Goal: Navigation & Orientation: Find specific page/section

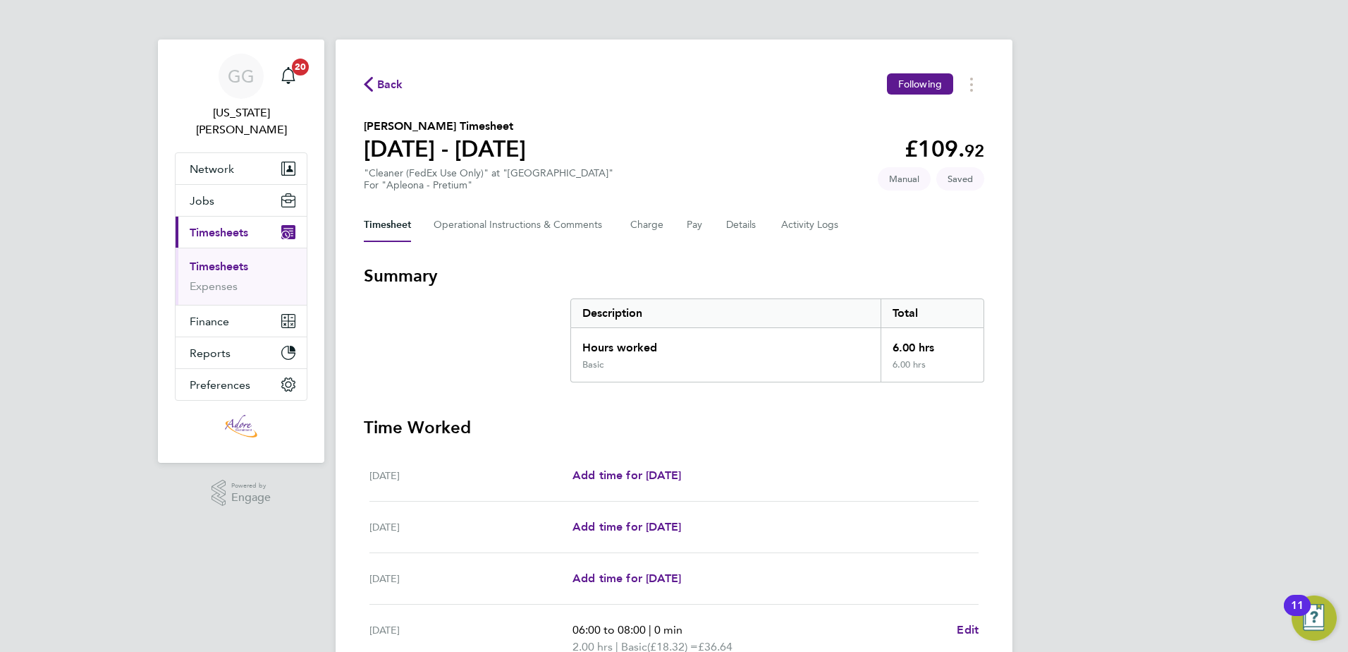
click at [386, 81] on span "Back" at bounding box center [390, 84] width 26 height 17
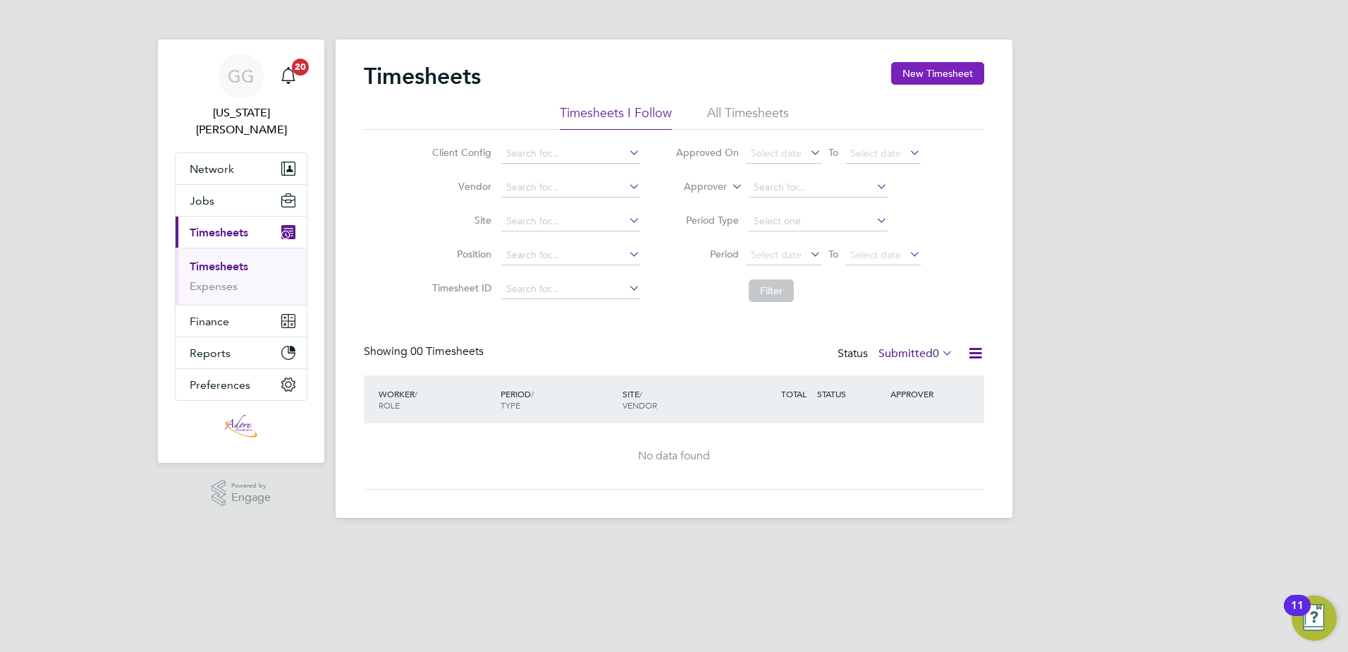
click at [932, 78] on button "New Timesheet" at bounding box center [937, 73] width 93 height 23
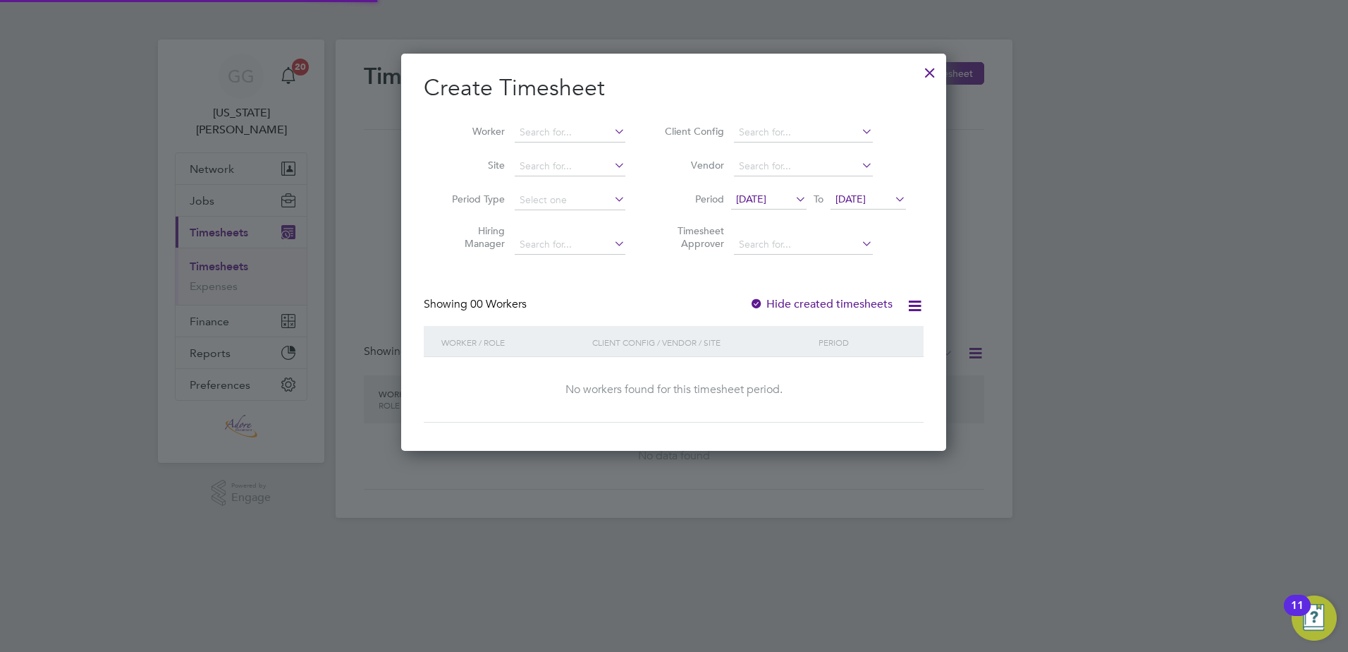
scroll to position [398, 546]
click at [929, 73] on div at bounding box center [929, 68] width 25 height 25
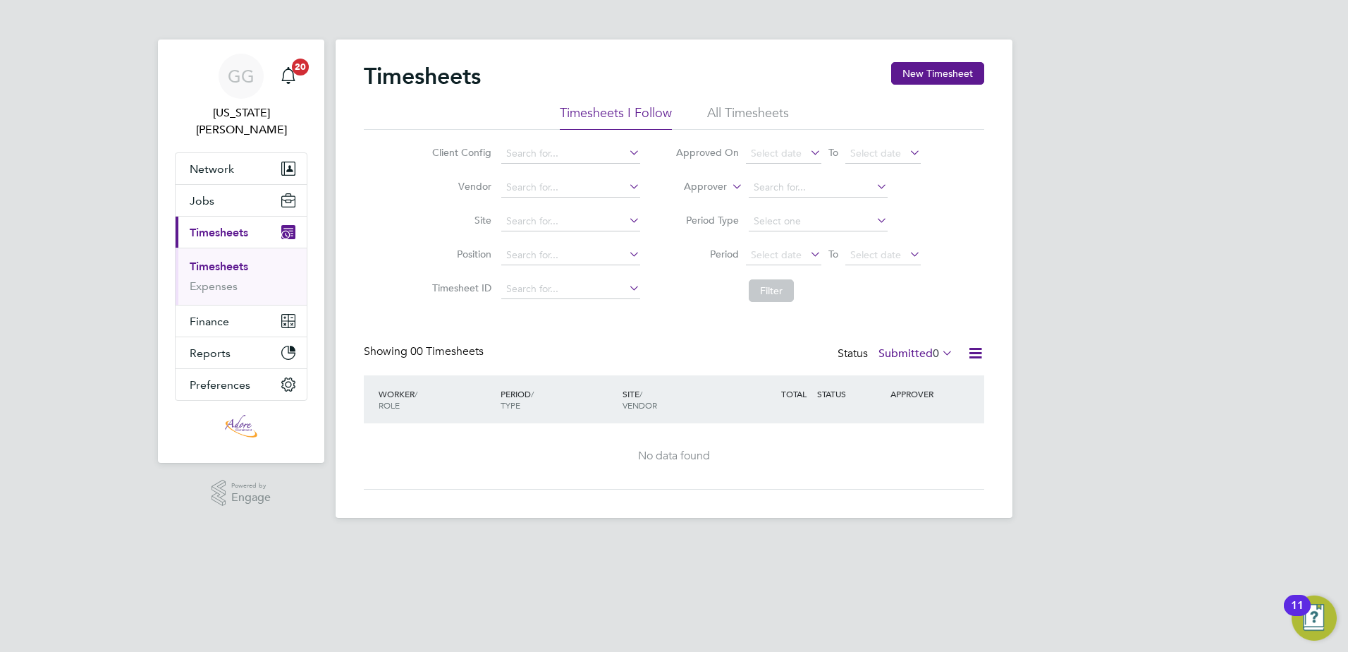
click at [224, 260] on link "Timesheets" at bounding box center [219, 266] width 59 height 13
click at [225, 162] on span "Network" at bounding box center [212, 168] width 44 height 13
click at [934, 67] on button "New Timesheet" at bounding box center [937, 73] width 93 height 23
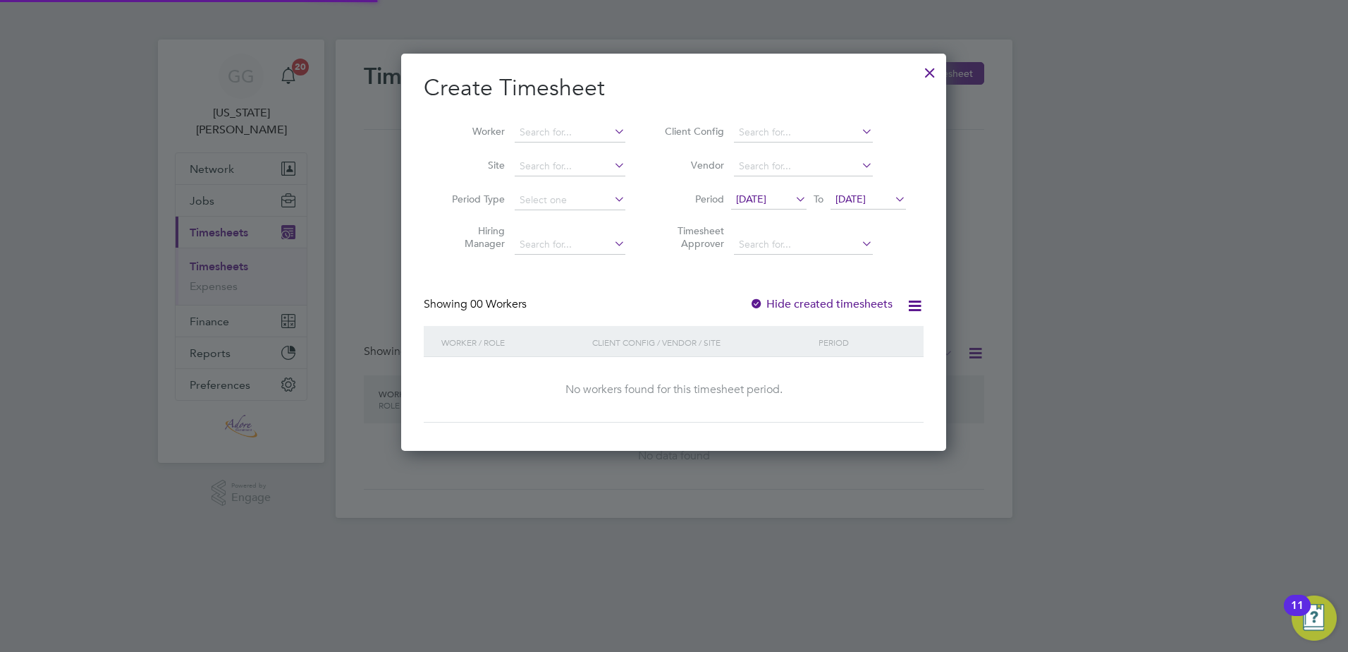
scroll to position [398, 546]
click at [754, 303] on div at bounding box center [757, 305] width 14 height 14
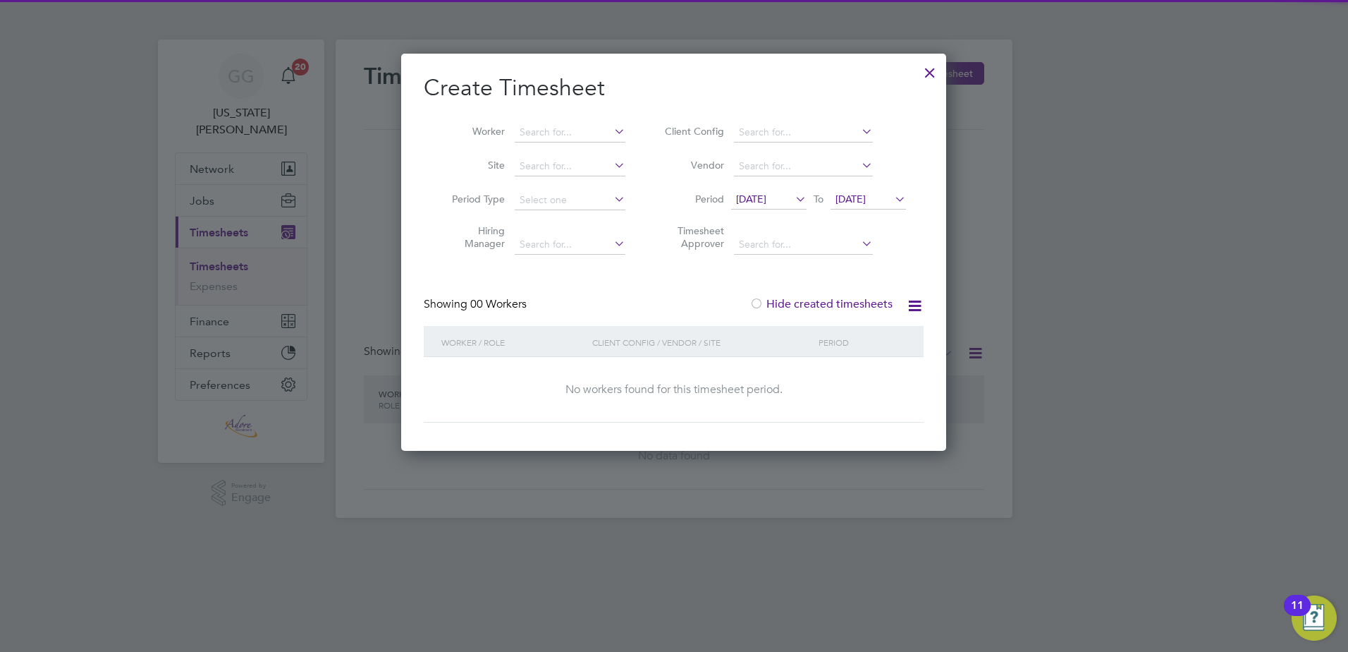
click at [922, 298] on icon at bounding box center [915, 306] width 18 height 18
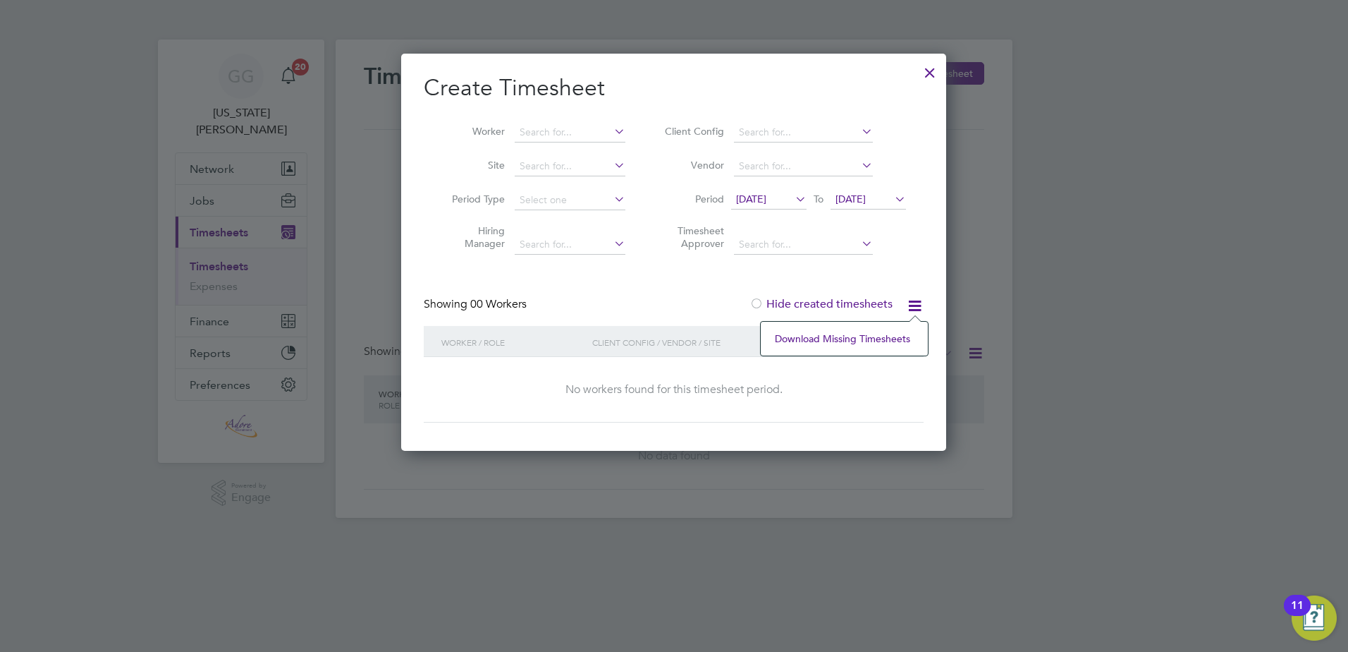
click at [1025, 231] on div at bounding box center [674, 326] width 1348 height 652
click at [929, 66] on div at bounding box center [929, 68] width 25 height 25
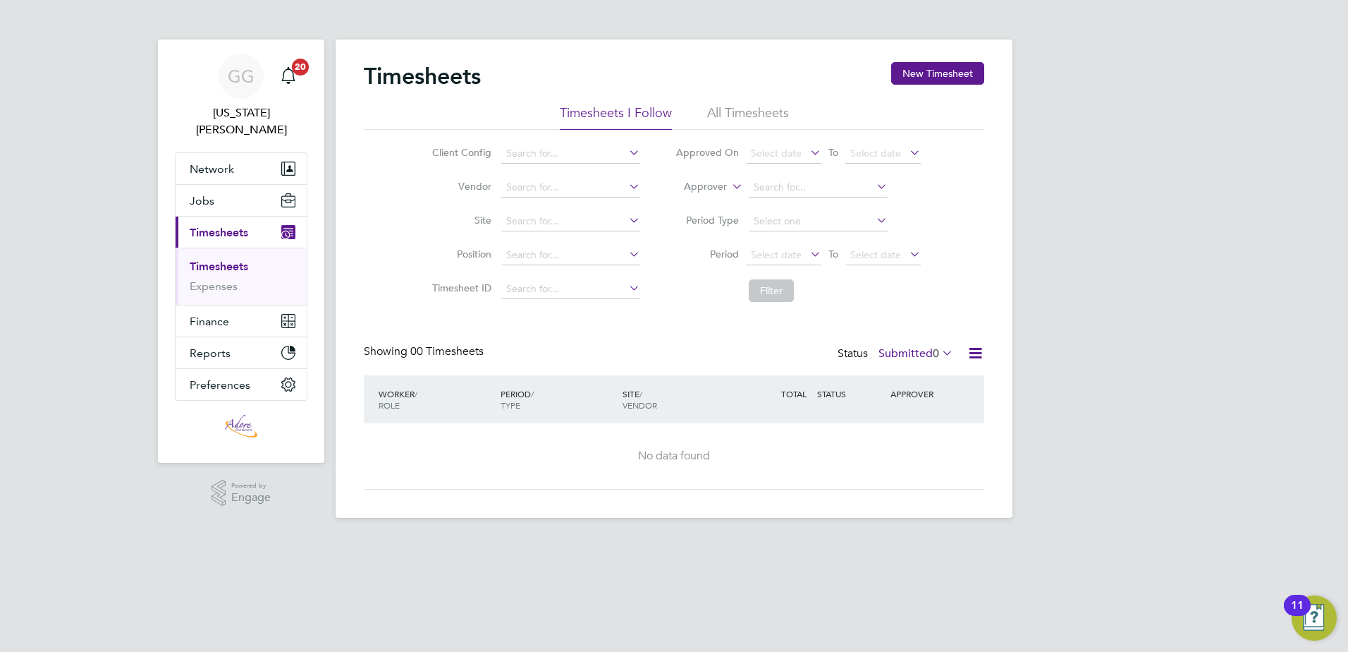
click at [791, 114] on ul "Timesheets I Follow All Timesheets" at bounding box center [674, 116] width 621 height 25
click at [772, 115] on li "All Timesheets" at bounding box center [748, 116] width 82 height 25
click at [663, 106] on li "Timesheets I Follow" at bounding box center [616, 116] width 112 height 25
click at [241, 185] on button "Jobs" at bounding box center [241, 200] width 131 height 31
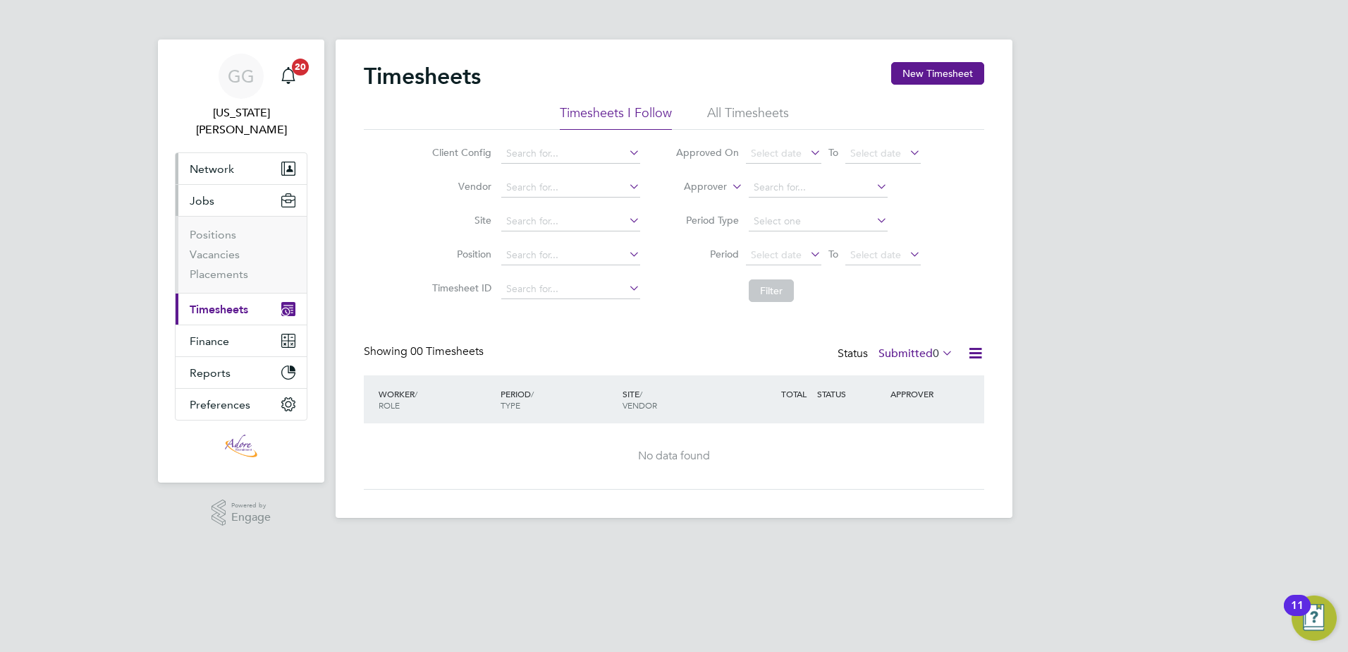
click at [245, 153] on button "Network" at bounding box center [241, 168] width 131 height 31
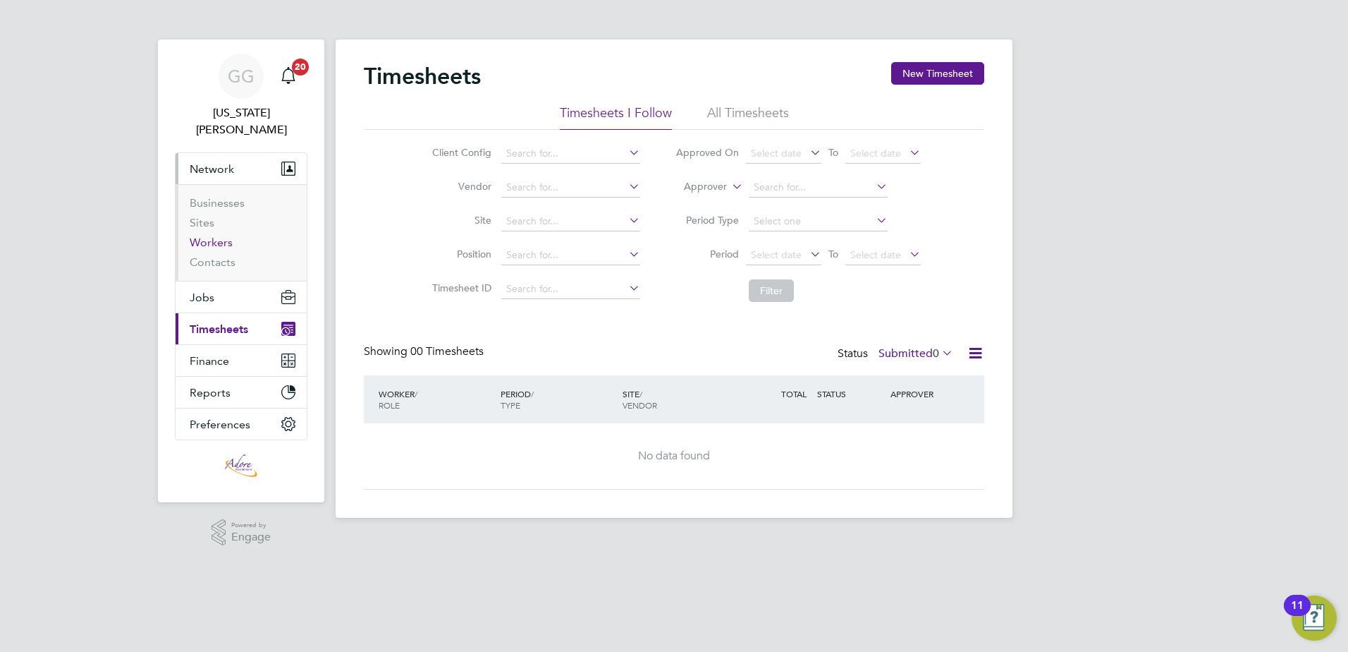
click at [224, 236] on link "Workers" at bounding box center [211, 242] width 43 height 13
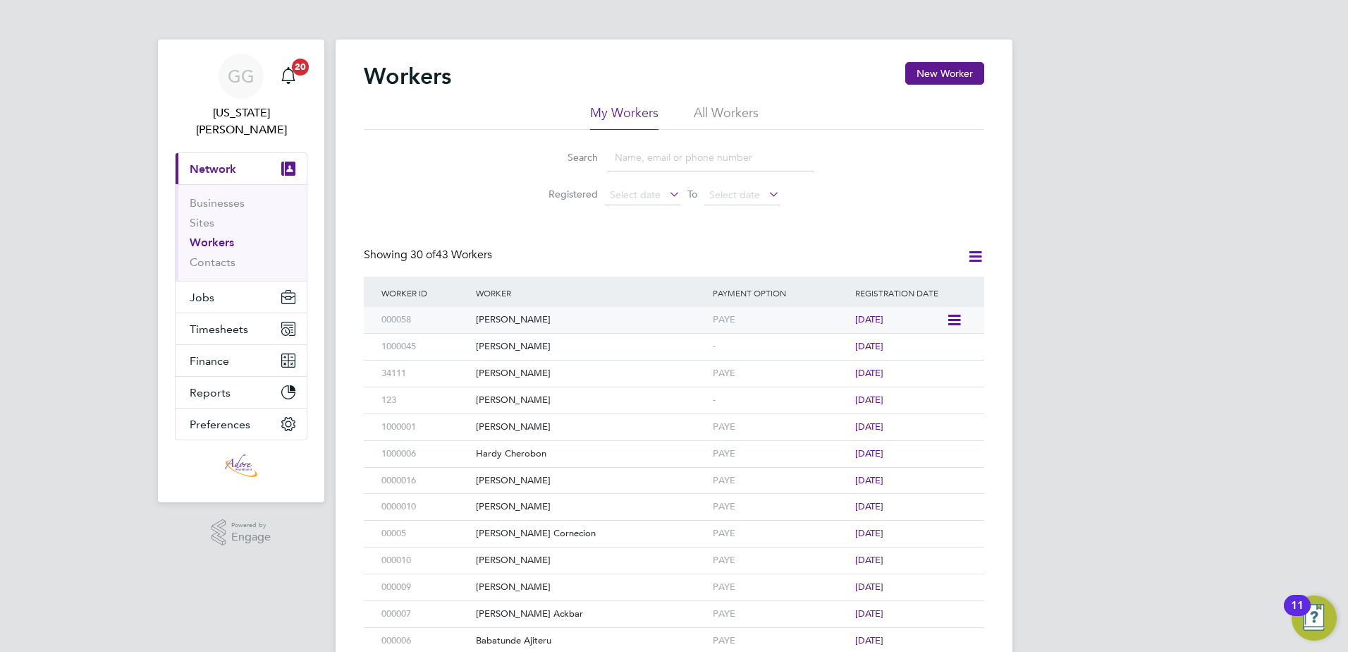
click at [517, 313] on div "Tillie Rial" at bounding box center [590, 320] width 237 height 26
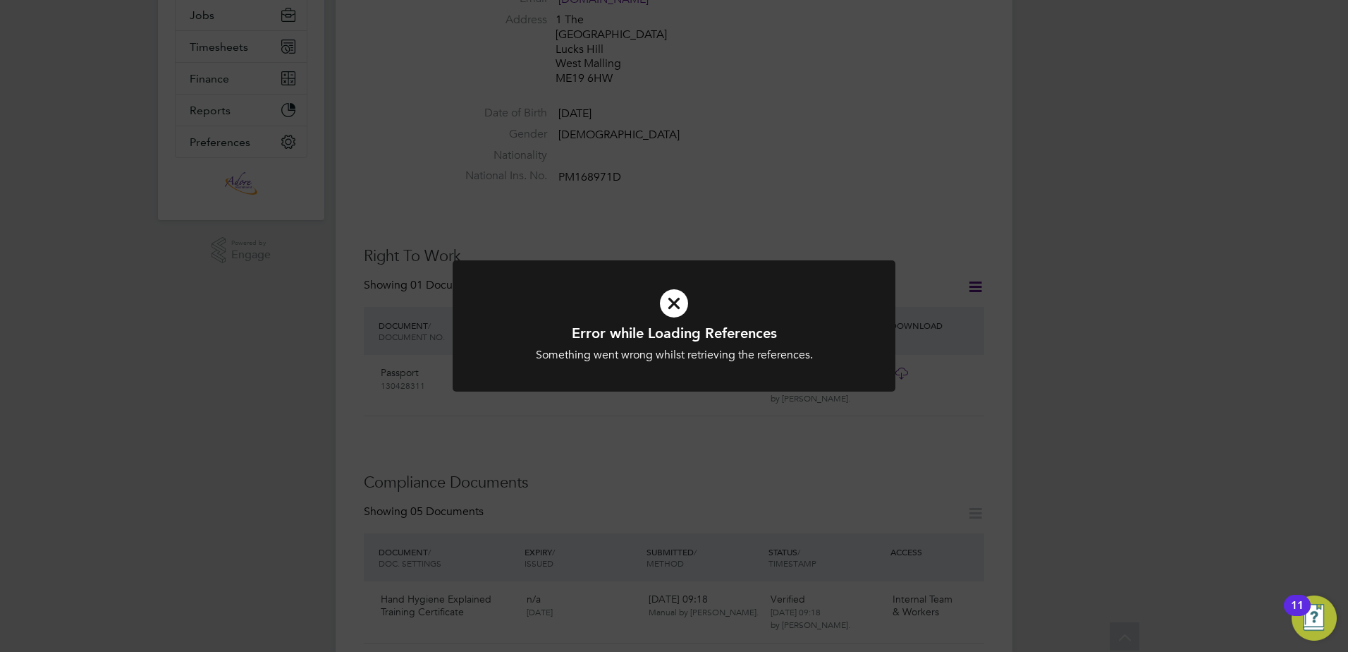
scroll to position [353, 0]
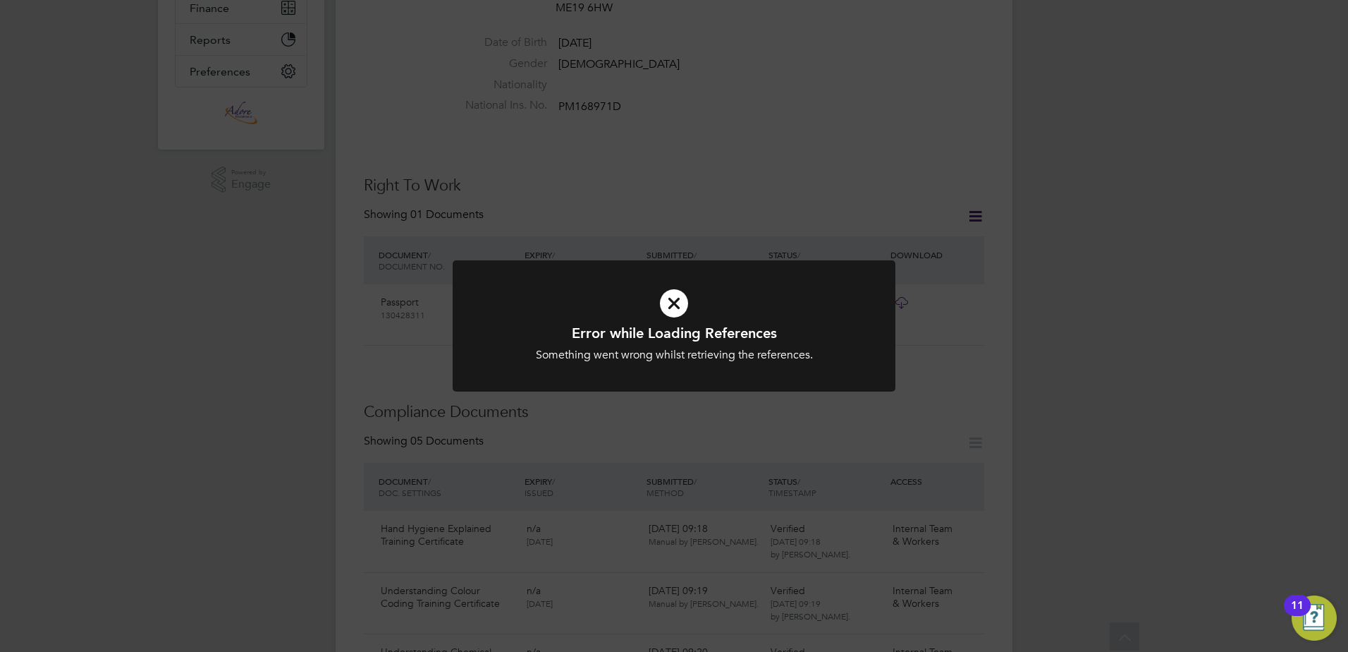
click at [678, 304] on icon at bounding box center [674, 303] width 367 height 55
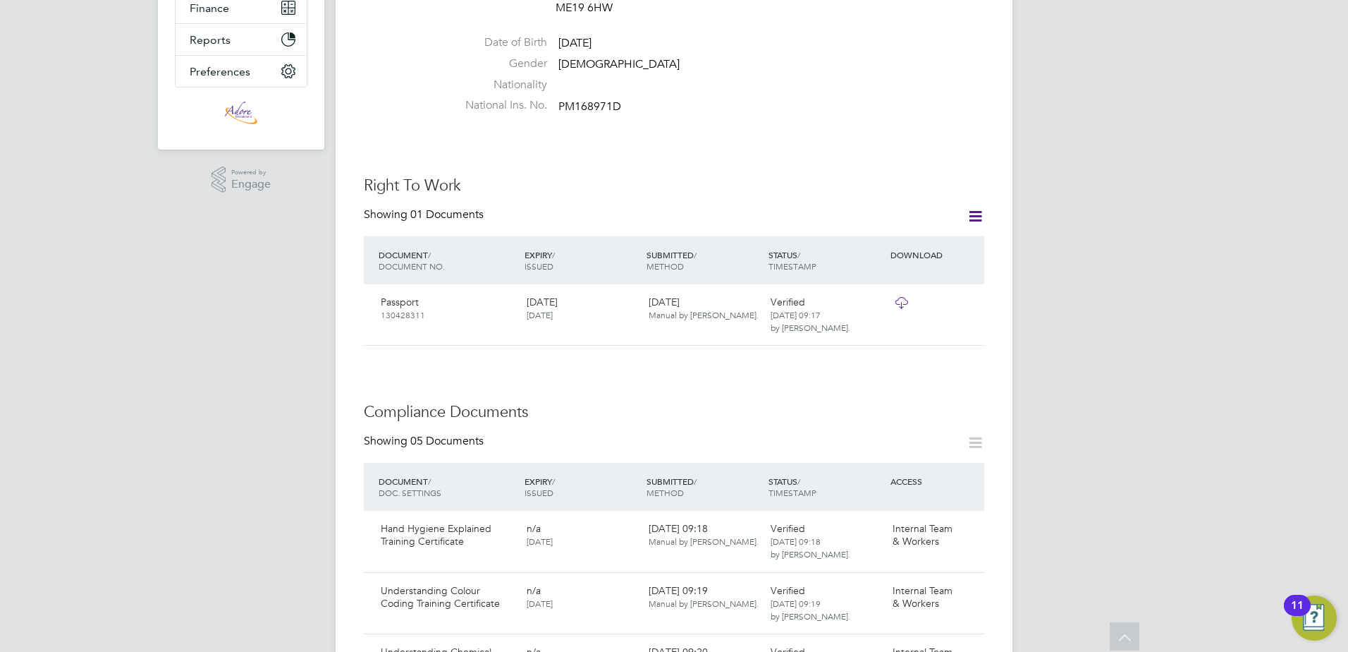
scroll to position [71, 0]
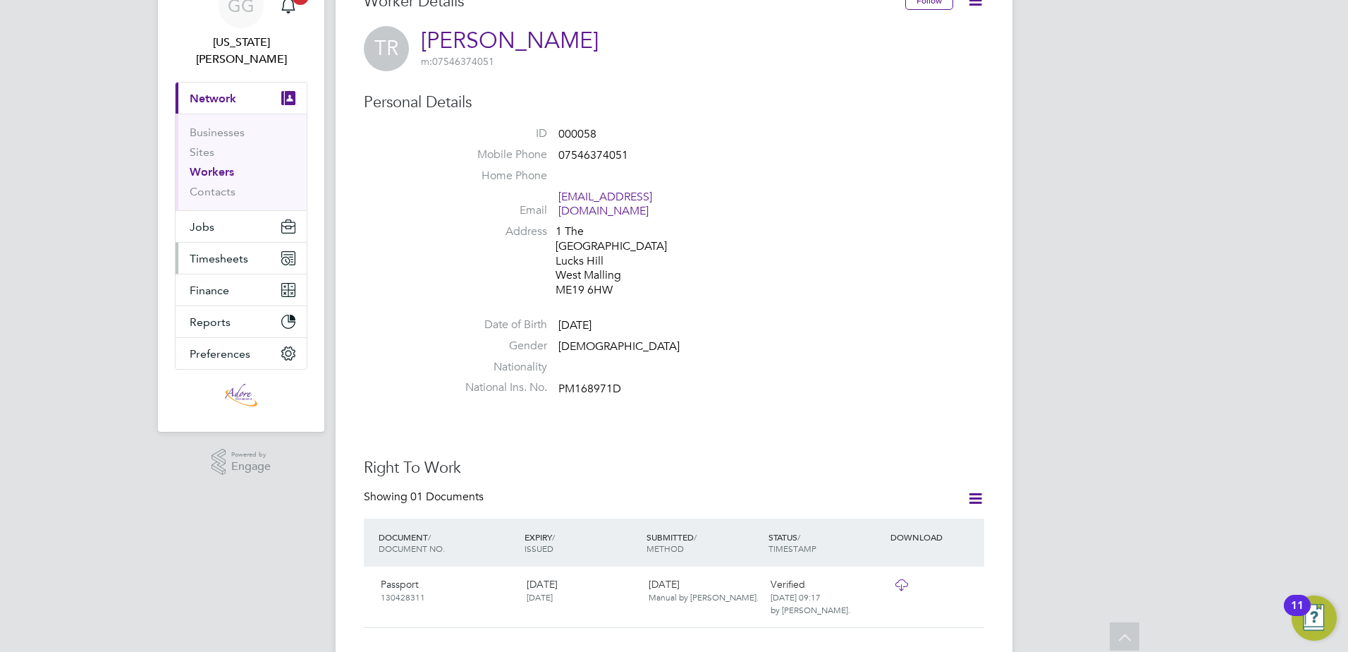
click at [228, 252] on span "Timesheets" at bounding box center [219, 258] width 59 height 13
click at [244, 252] on span "Timesheets" at bounding box center [219, 258] width 59 height 13
click at [226, 252] on span "Timesheets" at bounding box center [219, 258] width 59 height 13
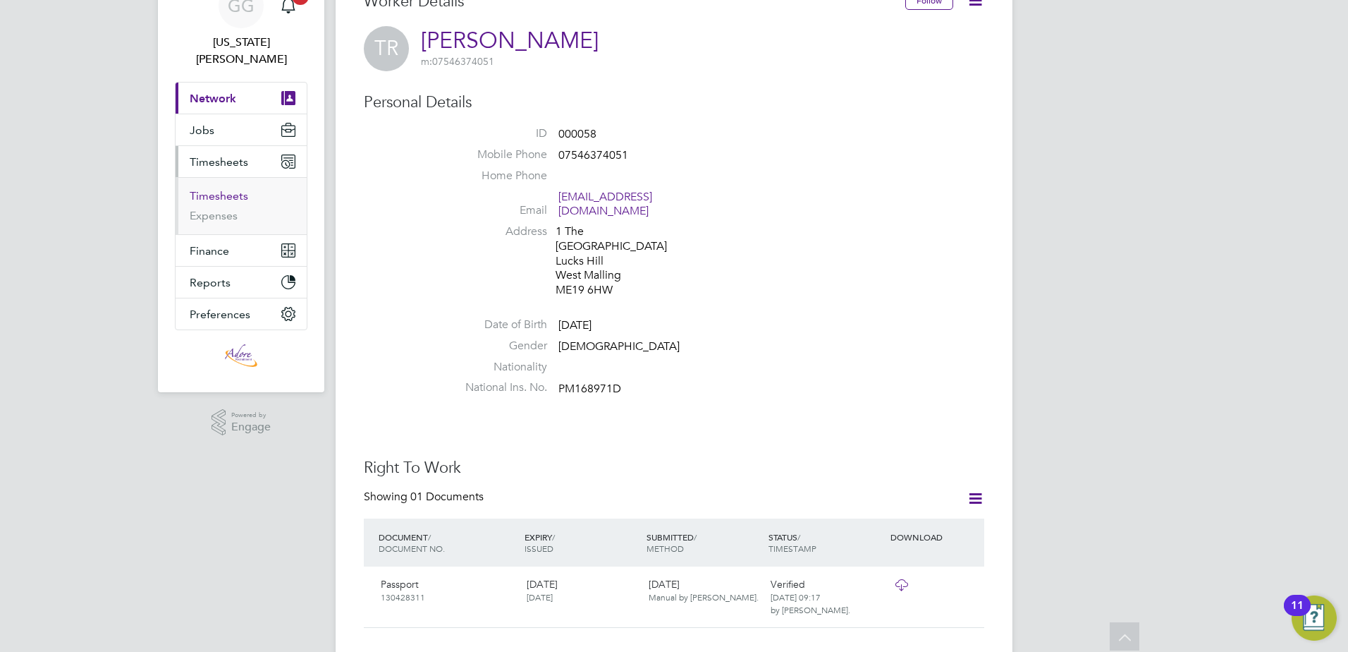
click at [243, 189] on link "Timesheets" at bounding box center [219, 195] width 59 height 13
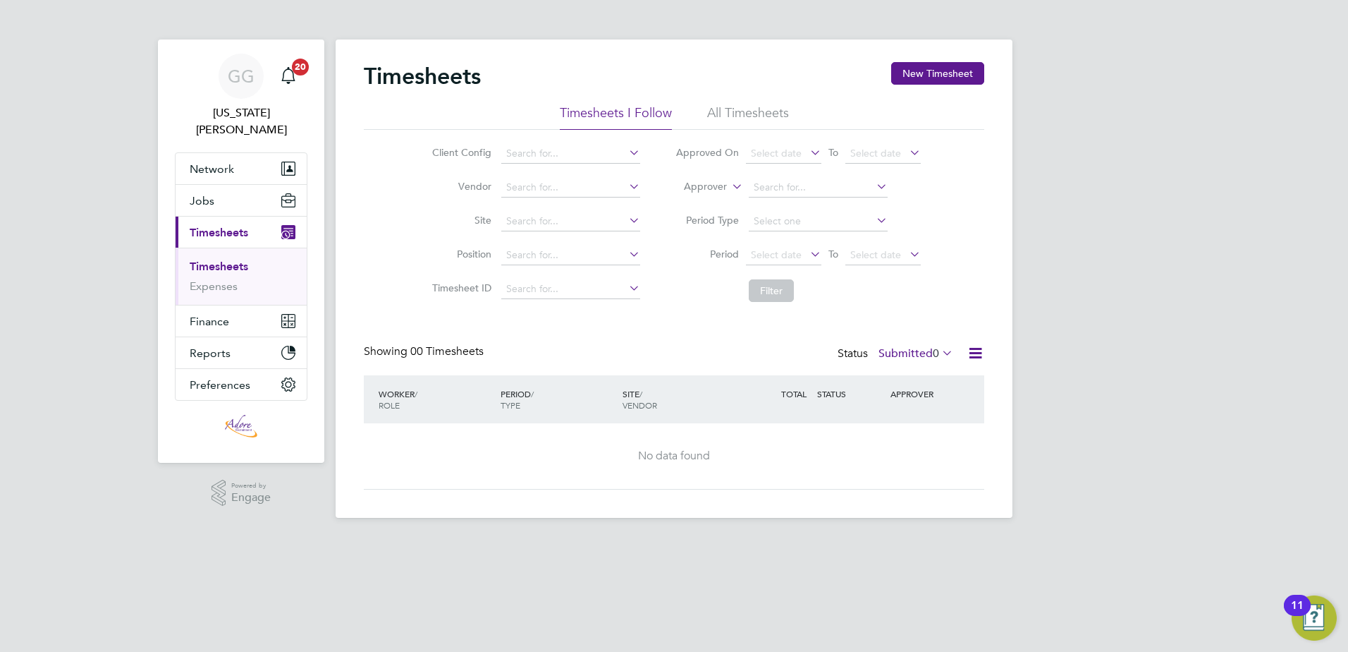
click at [774, 114] on li "All Timesheets" at bounding box center [748, 116] width 82 height 25
click at [970, 355] on icon at bounding box center [976, 353] width 18 height 18
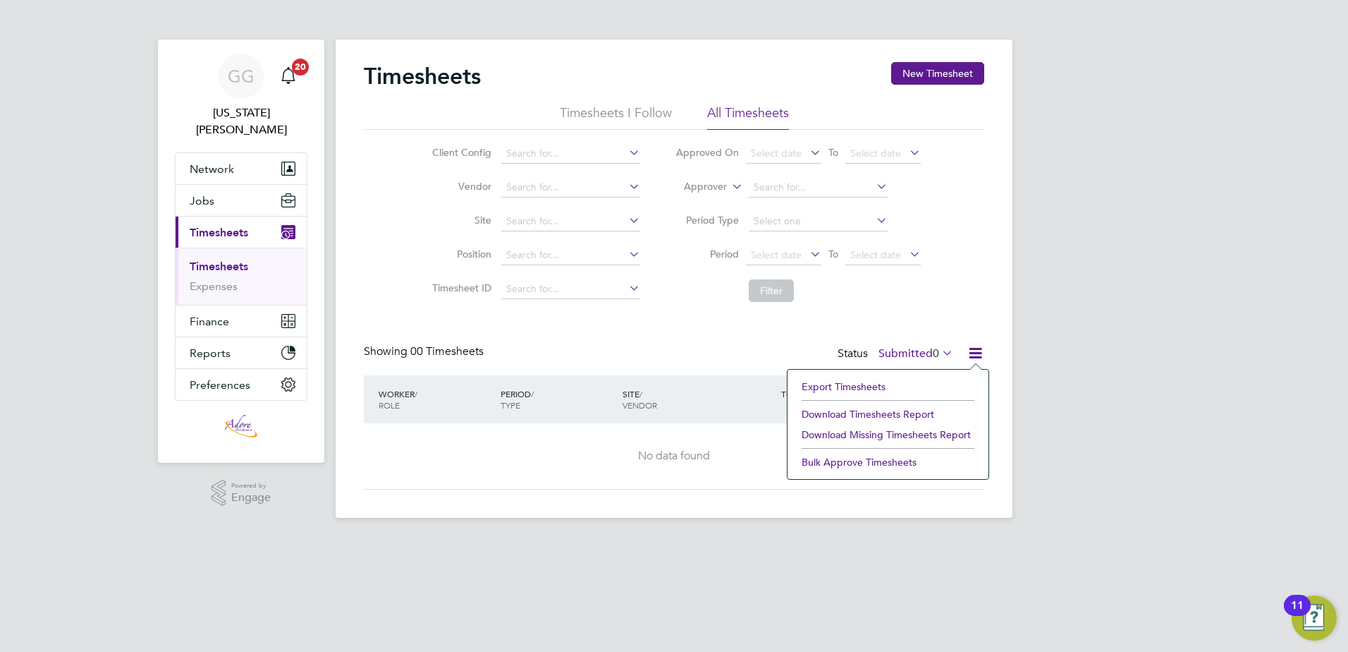
click at [697, 341] on div "Timesheets New Timesheet Timesheets I Follow All Timesheets Client Config Vendo…" at bounding box center [674, 275] width 621 height 427
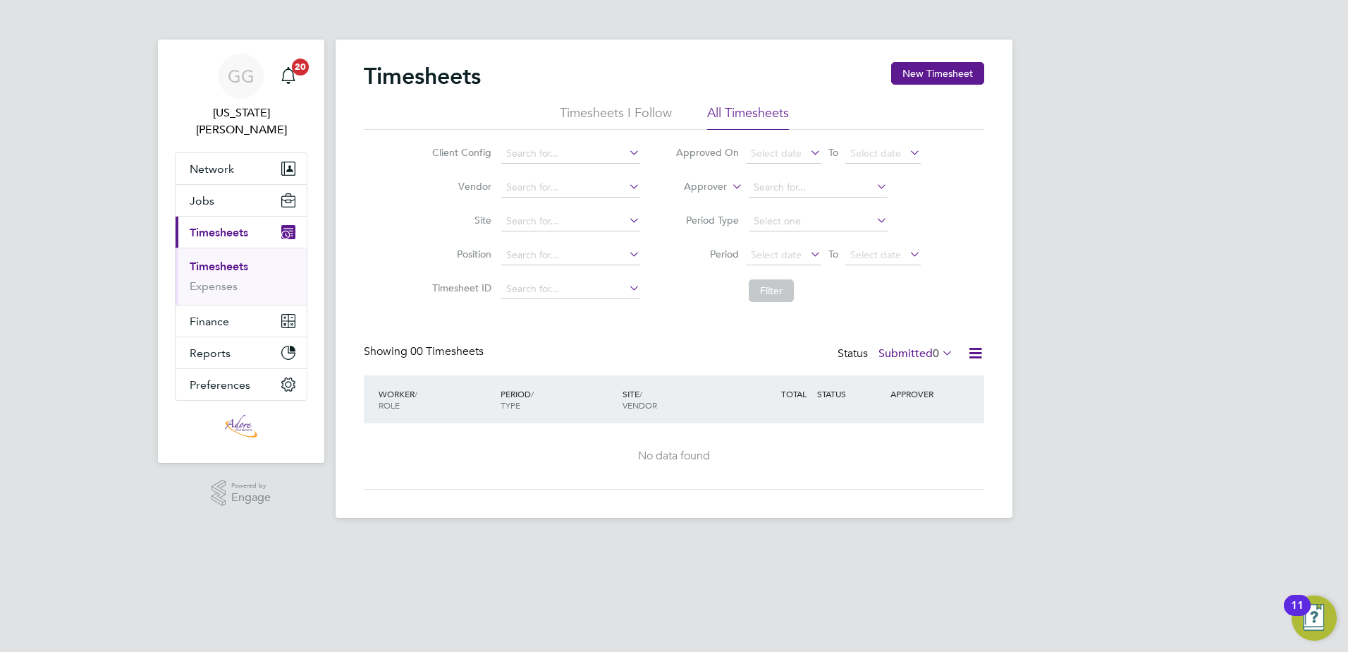
click at [224, 226] on span "Timesheets" at bounding box center [219, 232] width 59 height 13
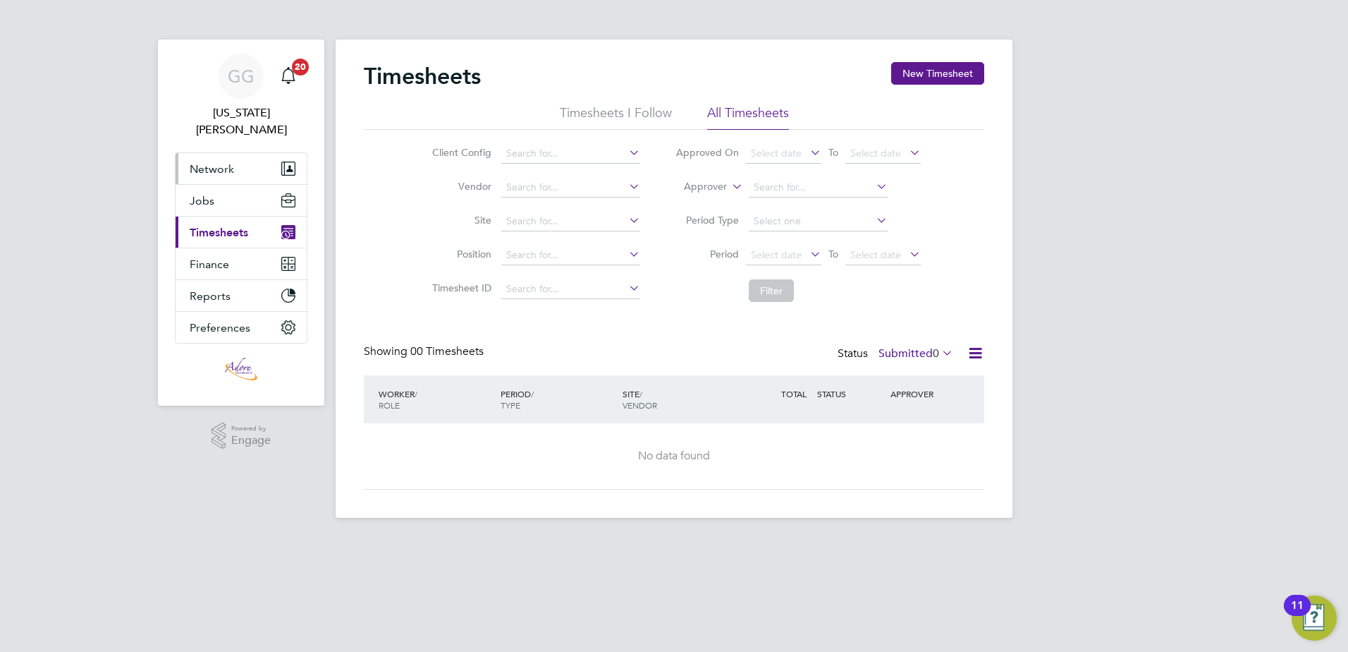
click at [231, 161] on button "Network" at bounding box center [241, 168] width 131 height 31
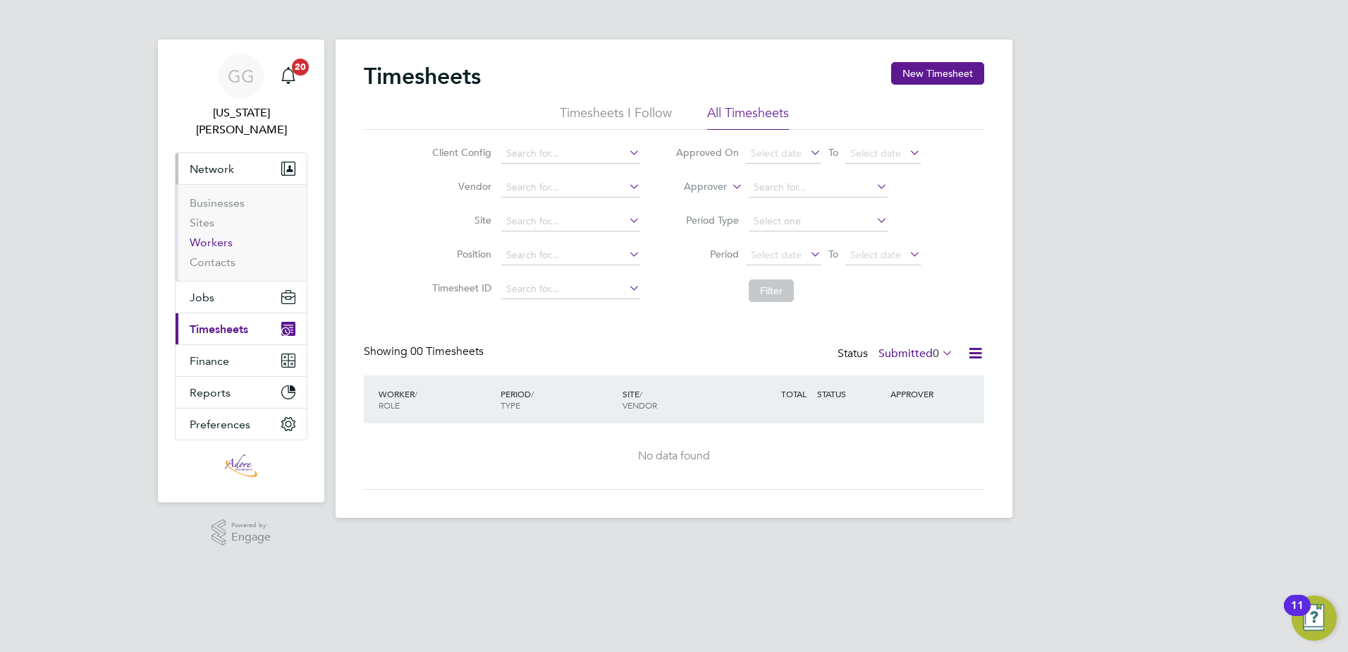
click at [211, 236] on link "Workers" at bounding box center [211, 242] width 43 height 13
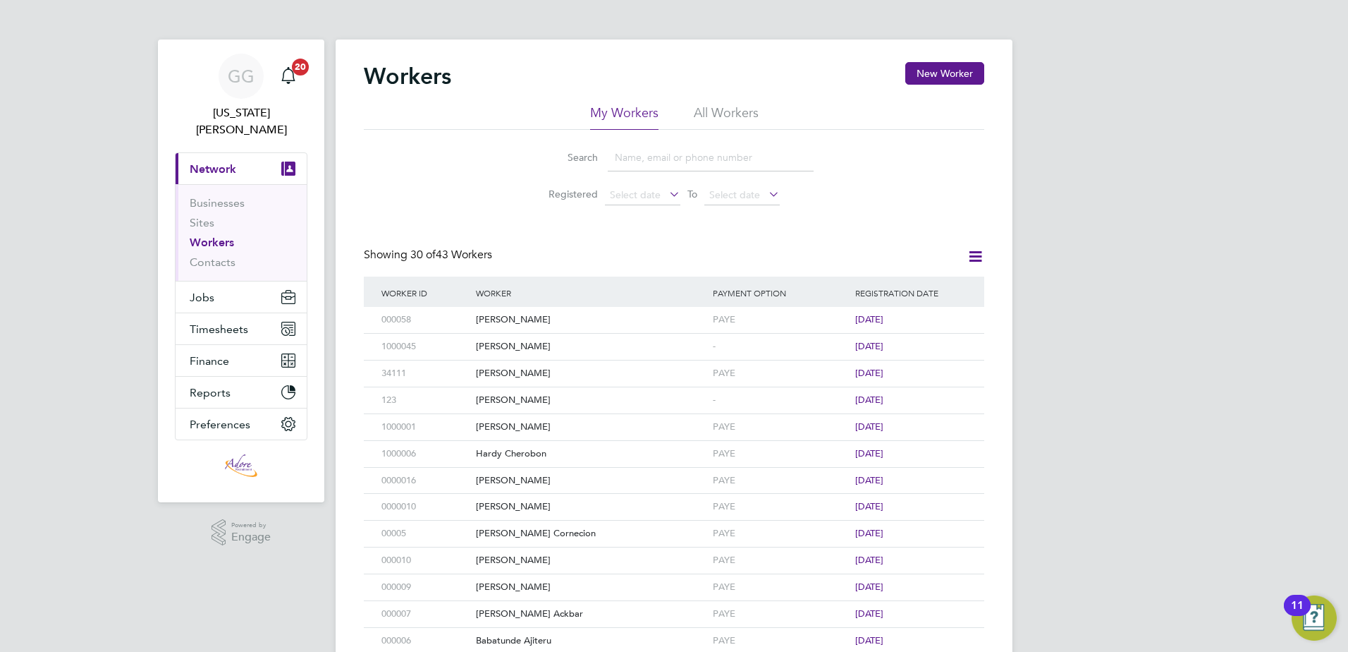
click at [670, 161] on input at bounding box center [711, 158] width 206 height 28
click at [730, 114] on li "All Workers" at bounding box center [726, 116] width 65 height 25
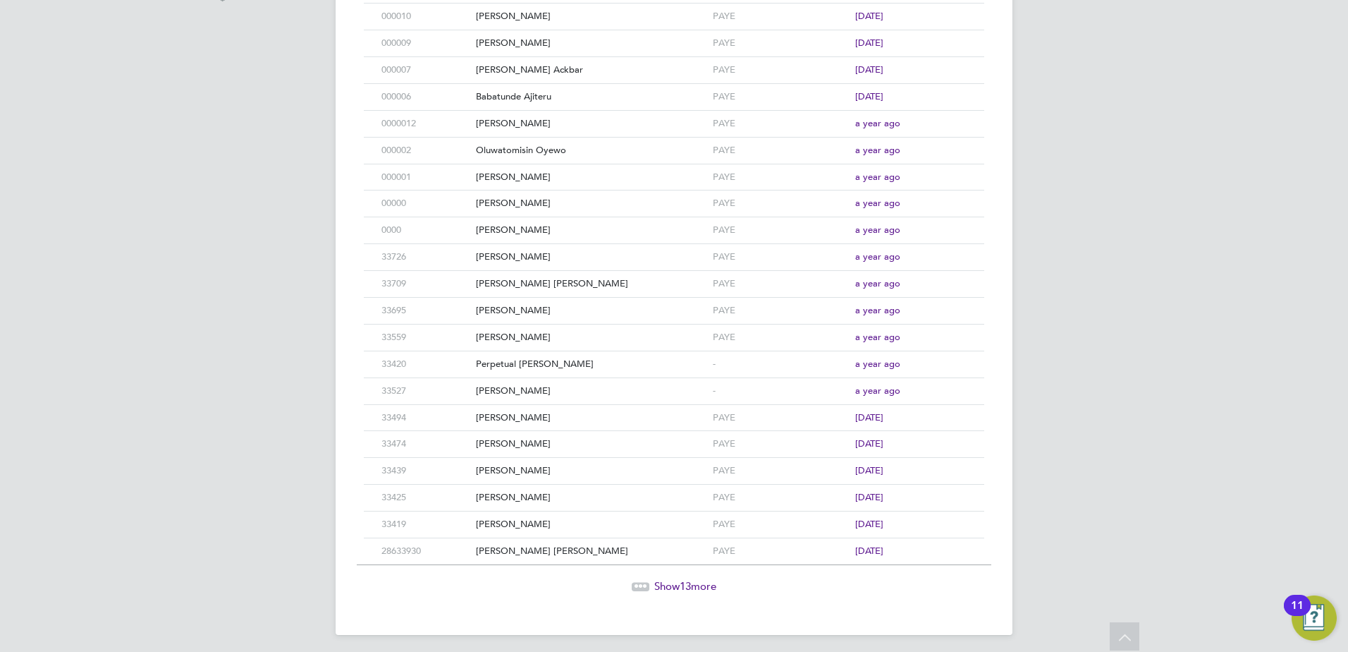
scroll to position [549, 0]
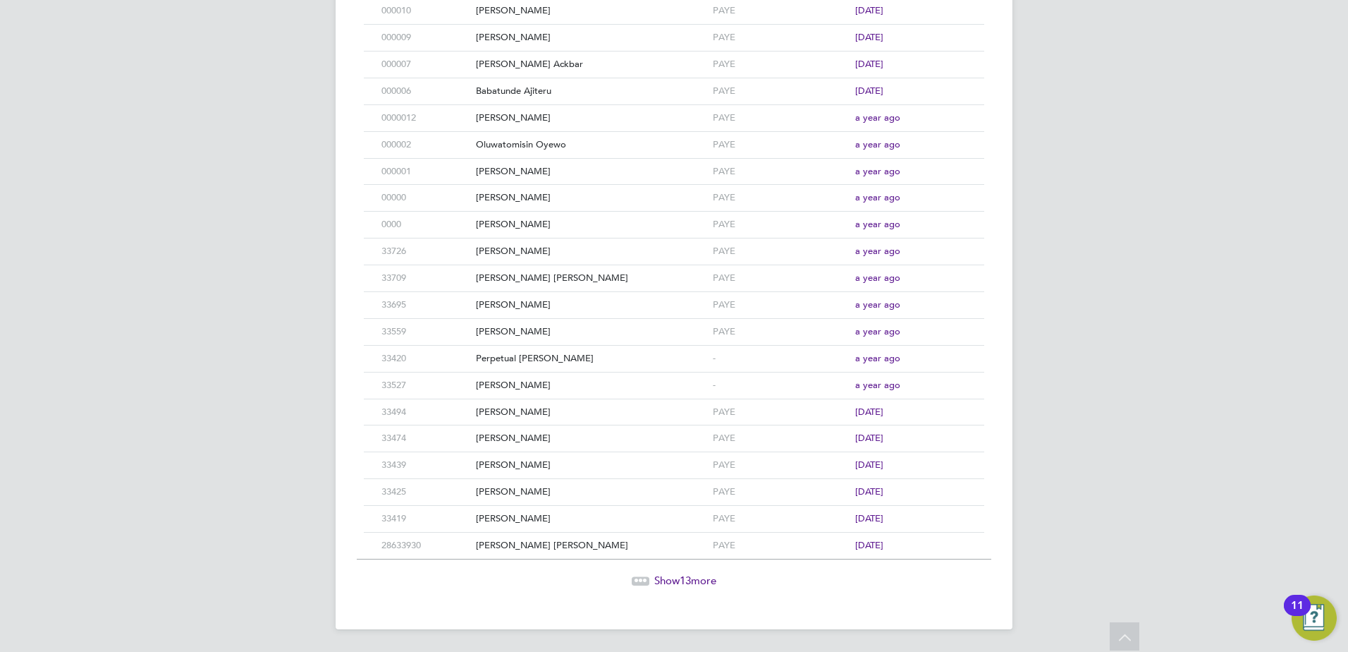
click at [679, 582] on span "Show 13 more" at bounding box center [685, 579] width 62 height 13
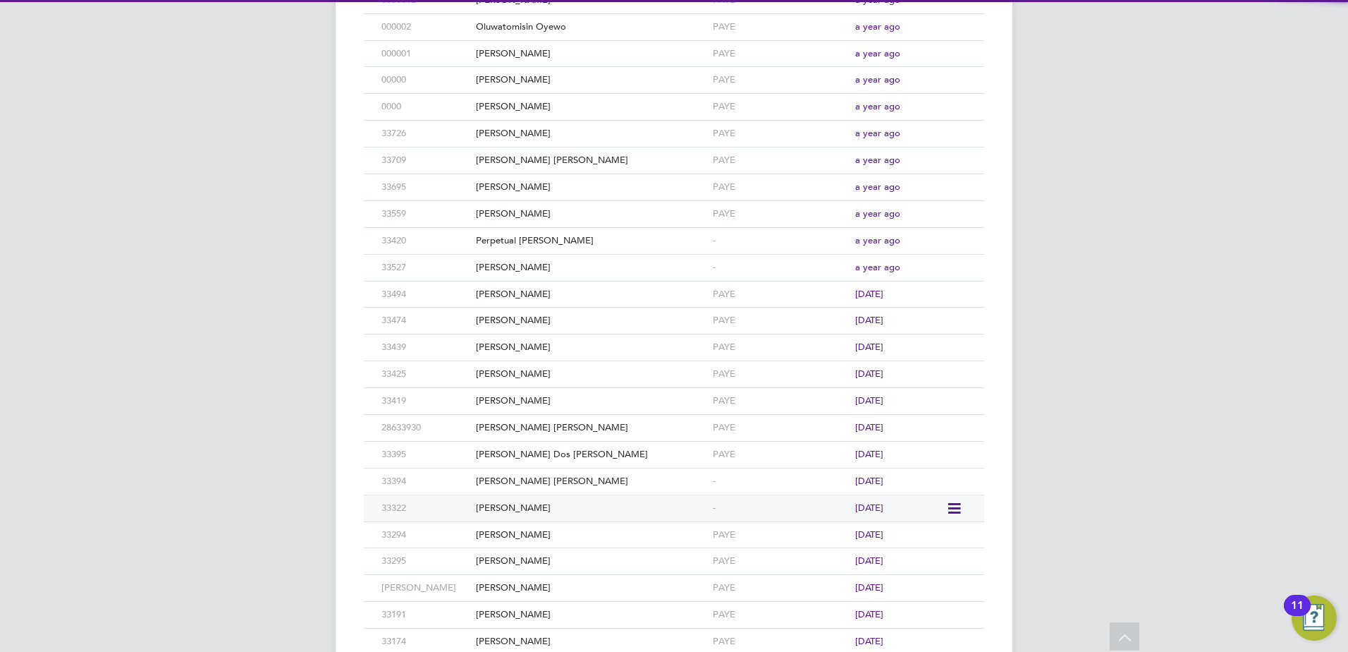
scroll to position [855, 0]
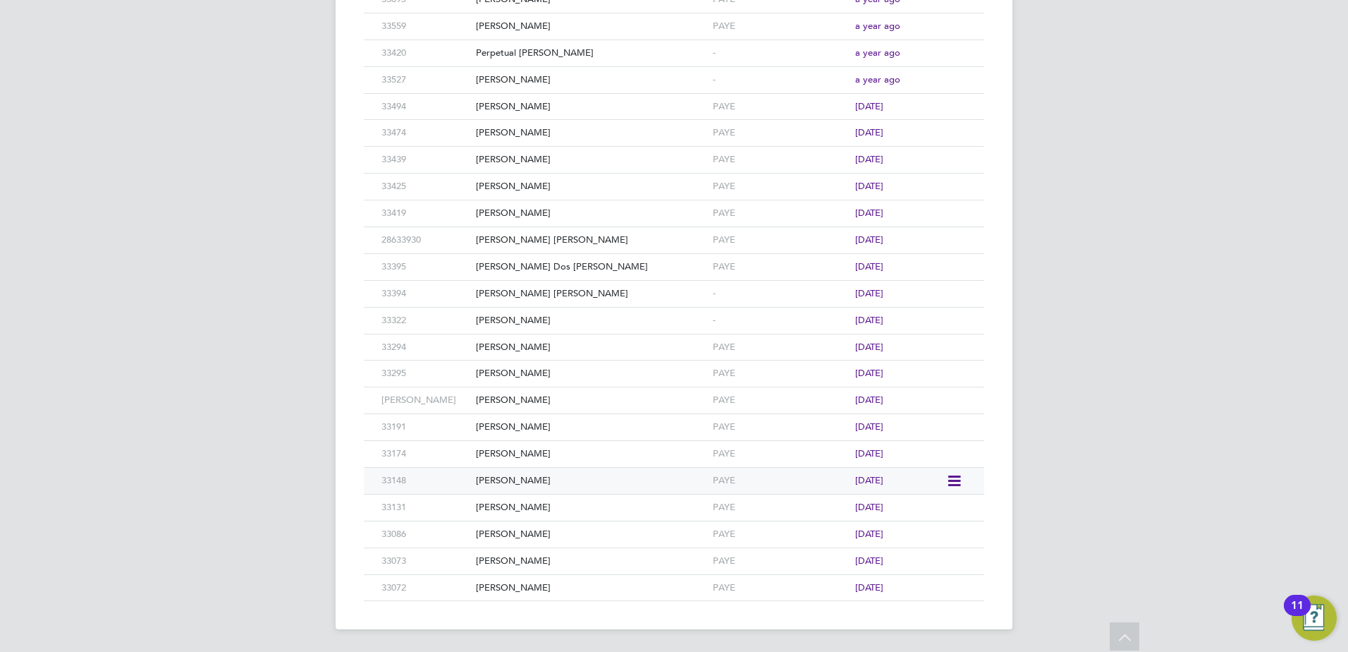
click at [953, 481] on icon at bounding box center [953, 480] width 14 height 17
click at [499, 472] on div "[PERSON_NAME]" at bounding box center [590, 481] width 237 height 26
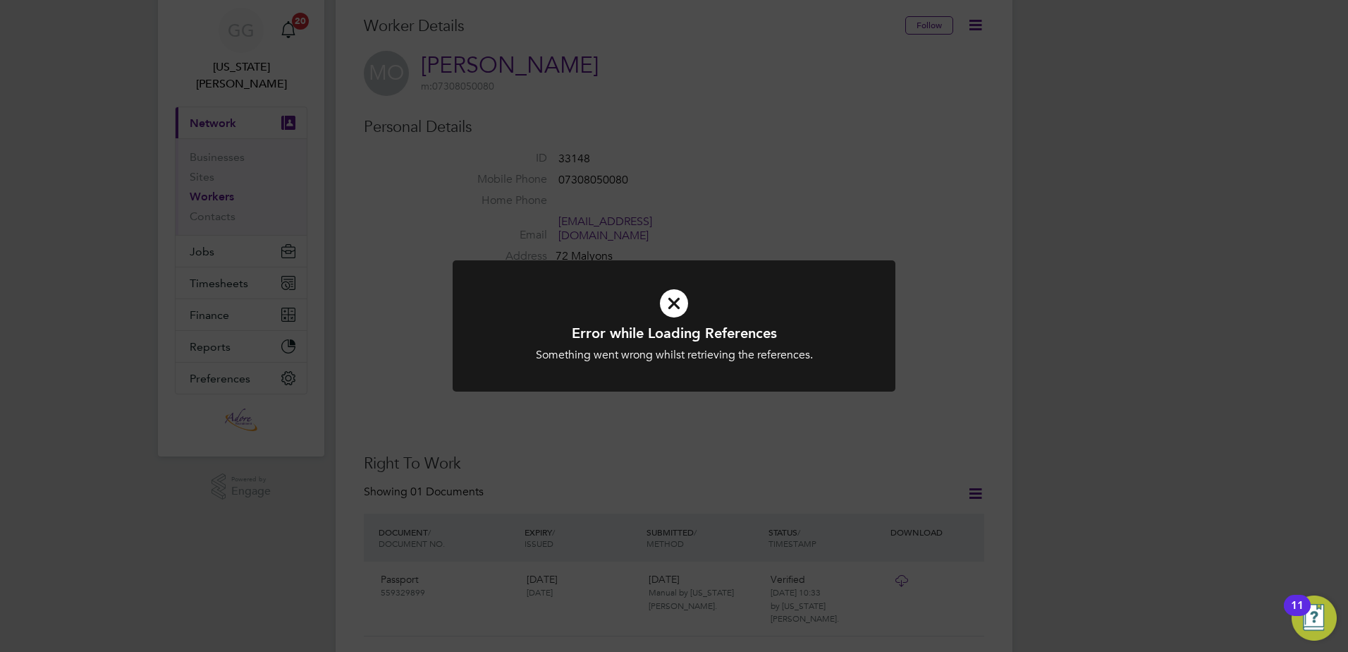
scroll to position [141, 0]
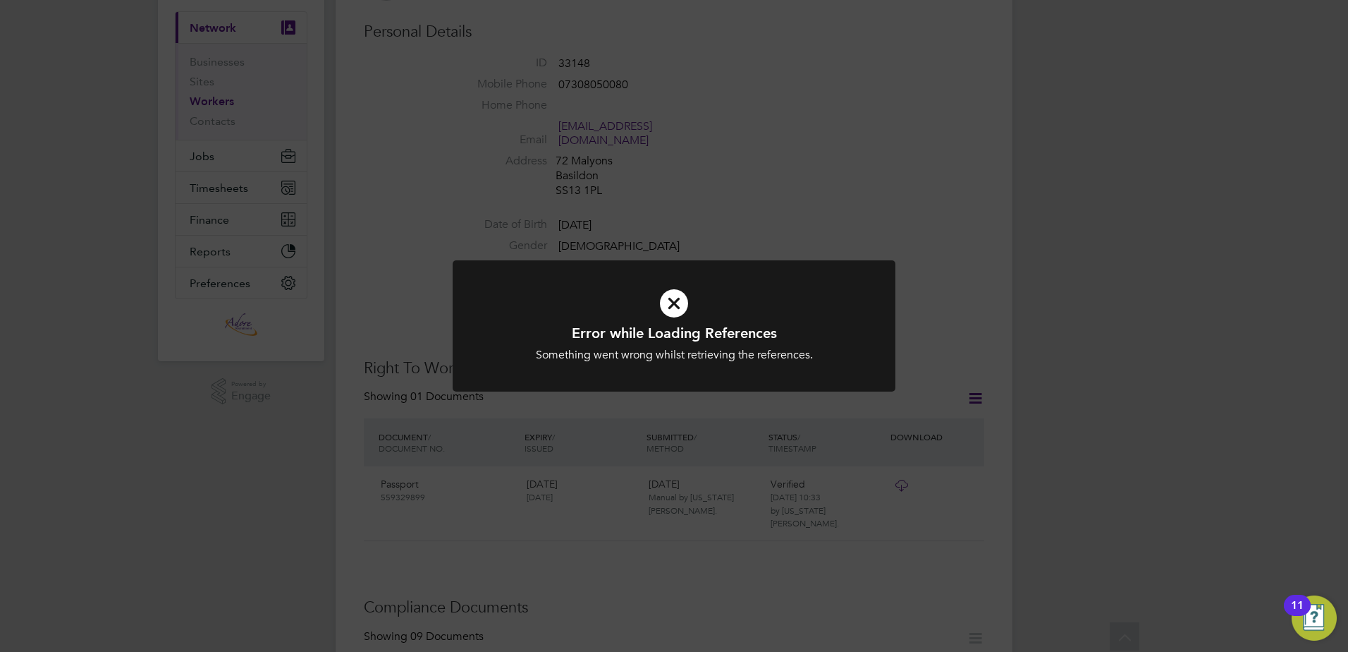
click at [669, 303] on icon at bounding box center [674, 303] width 367 height 55
